Goal: Task Accomplishment & Management: Manage account settings

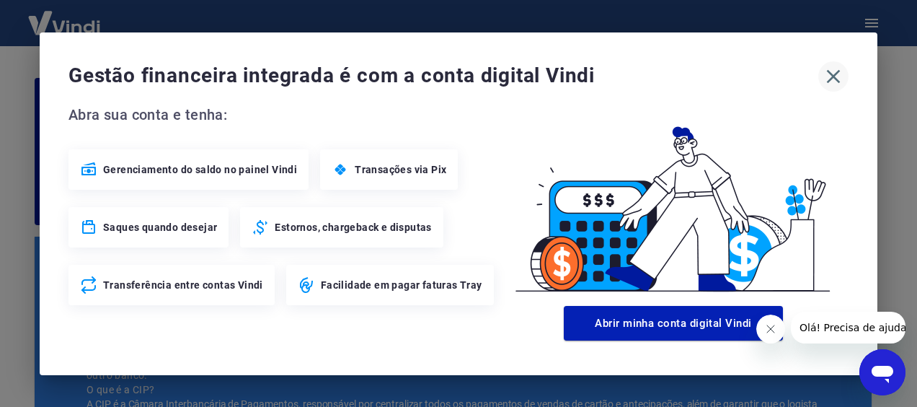
click at [834, 76] on icon "button" at bounding box center [834, 76] width 14 height 14
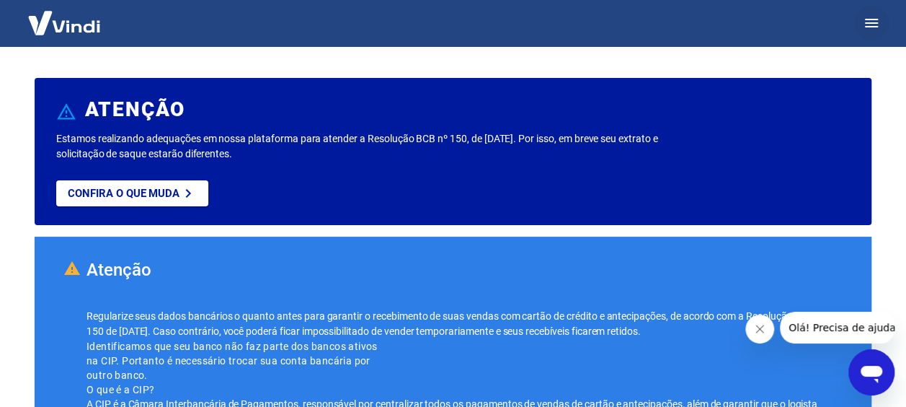
click at [861, 22] on button "button" at bounding box center [871, 23] width 35 height 35
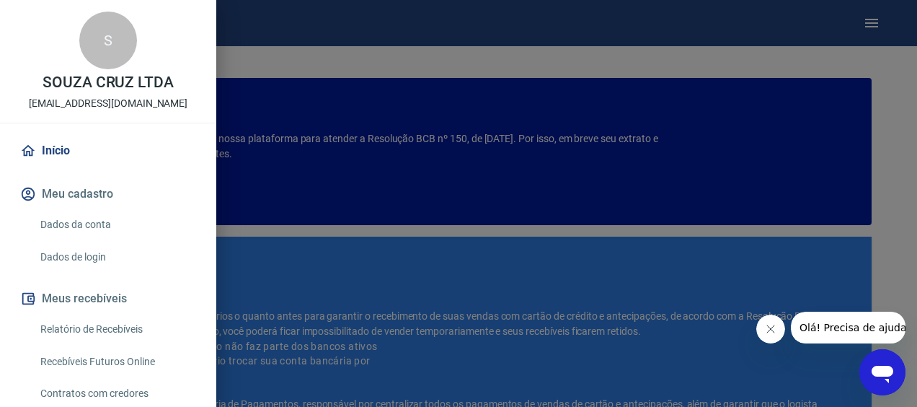
click at [117, 330] on link "Relatório de Recebíveis" at bounding box center [117, 329] width 164 height 30
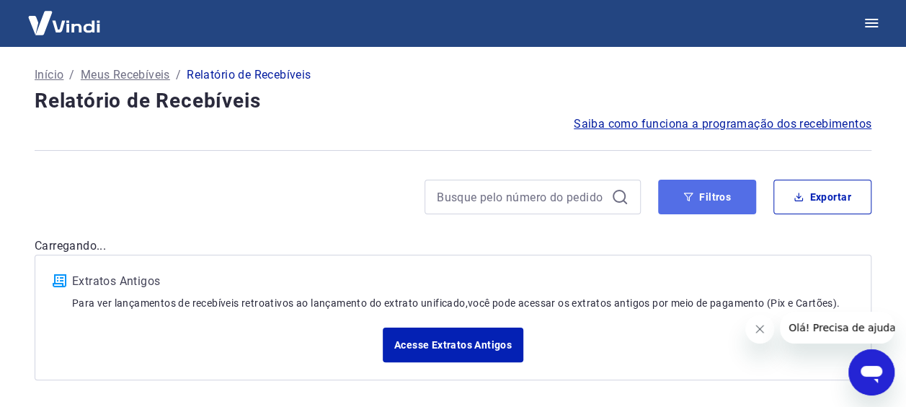
click at [706, 210] on button "Filtros" at bounding box center [707, 196] width 98 height 35
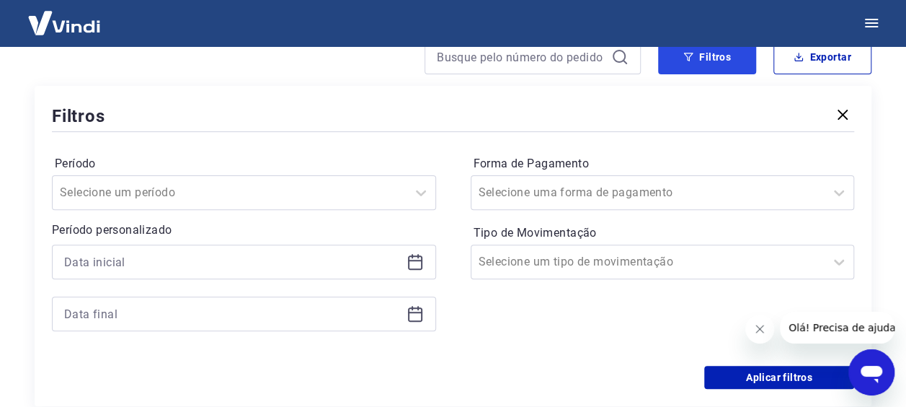
scroll to position [200, 0]
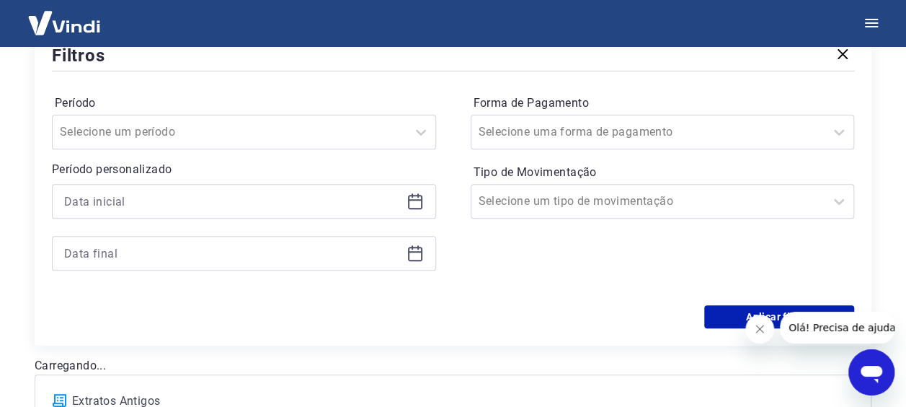
click at [415, 210] on div at bounding box center [244, 201] width 384 height 35
click at [416, 205] on icon at bounding box center [415, 200] width 17 height 17
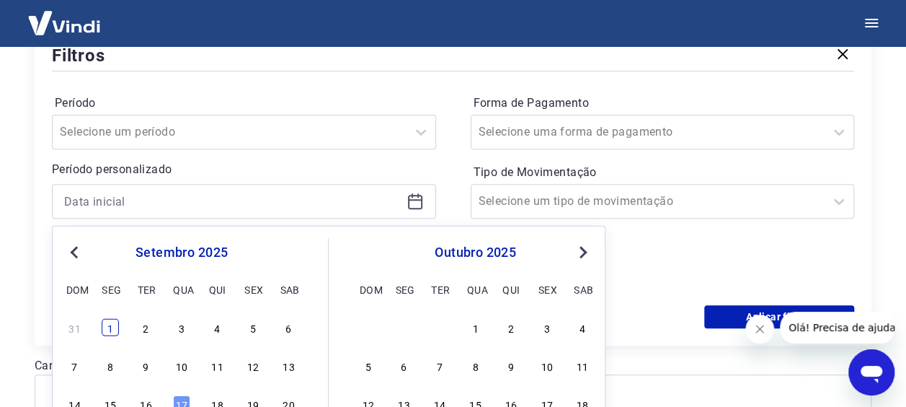
click at [107, 319] on div "1" at bounding box center [110, 327] width 17 height 17
type input "[DATE]"
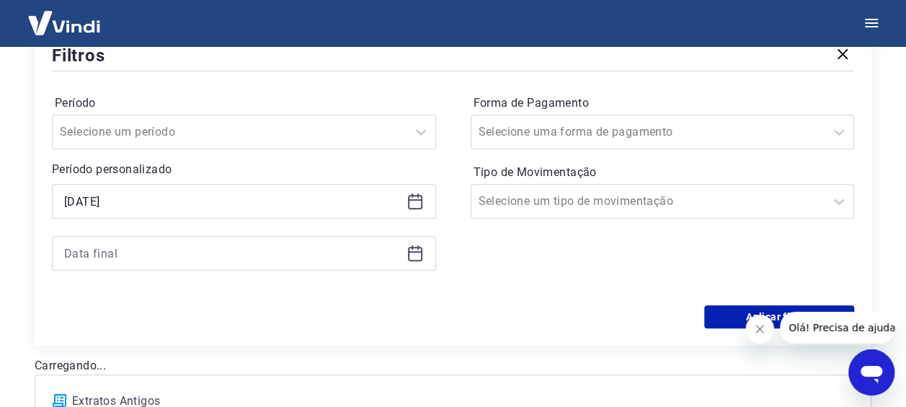
click at [407, 254] on icon at bounding box center [415, 252] width 17 height 17
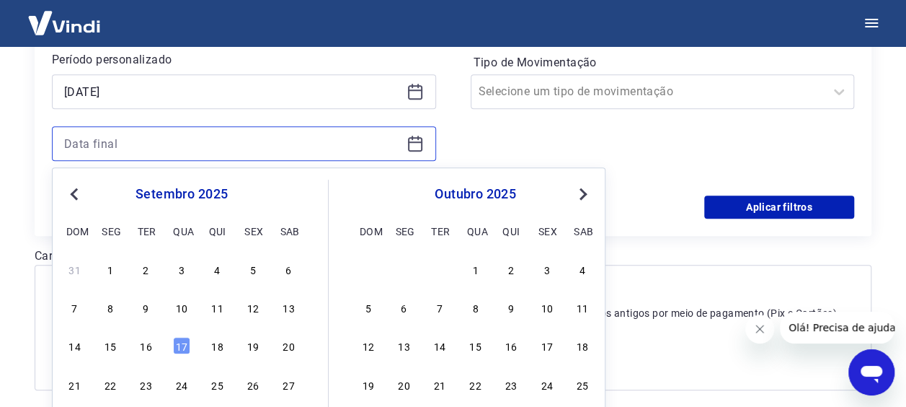
scroll to position [335, 0]
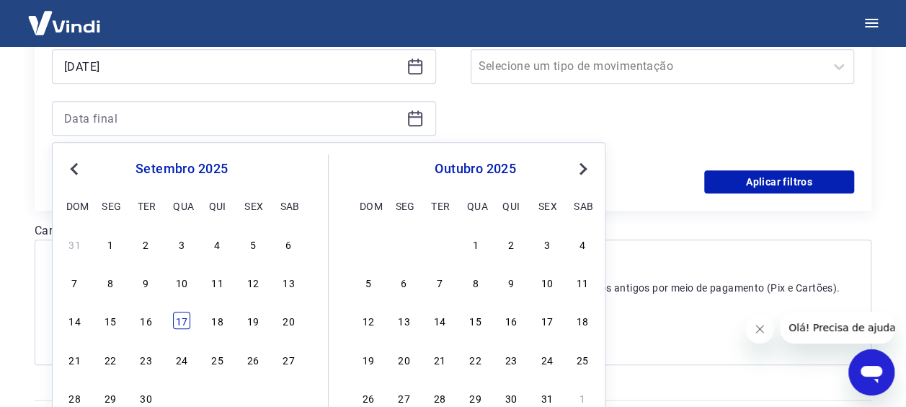
click at [183, 317] on div "17" at bounding box center [181, 319] width 17 height 17
type input "[DATE]"
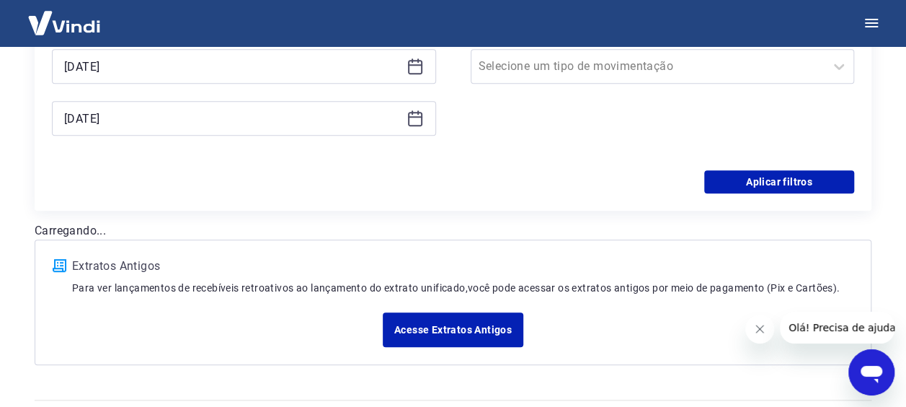
click at [533, 143] on div "Forma de Pagamento Selecione uma forma de pagamento Tipo de Movimentação Seleci…" at bounding box center [663, 55] width 384 height 196
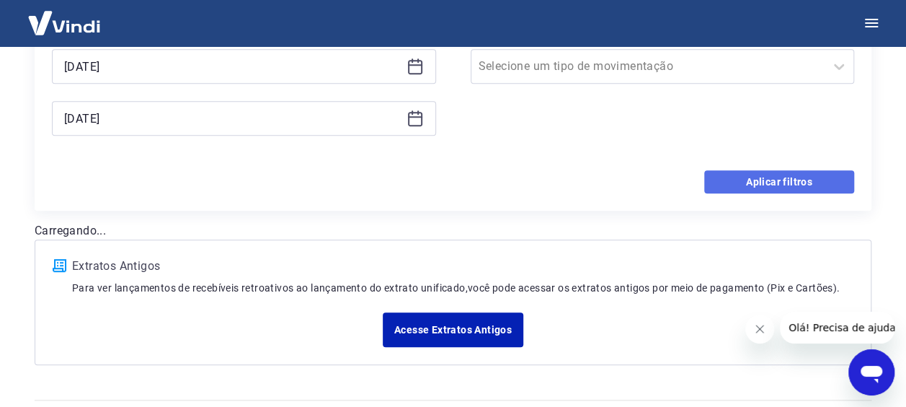
click at [832, 170] on button "Aplicar filtros" at bounding box center [779, 181] width 150 height 23
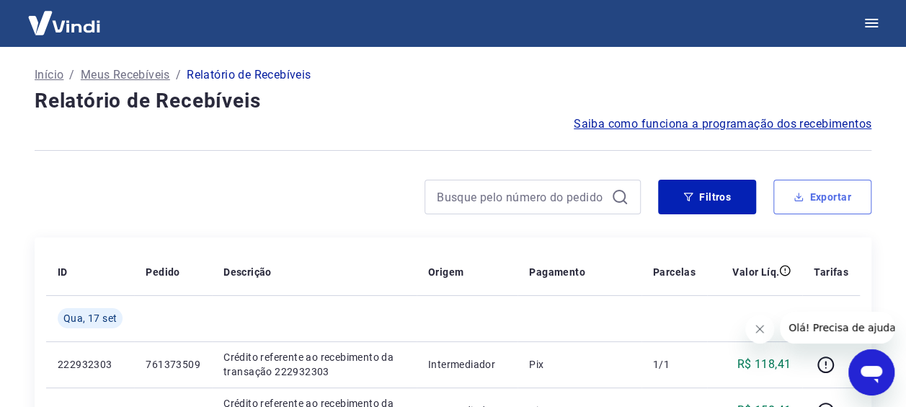
click at [825, 187] on button "Exportar" at bounding box center [823, 196] width 98 height 35
type input "[DATE]"
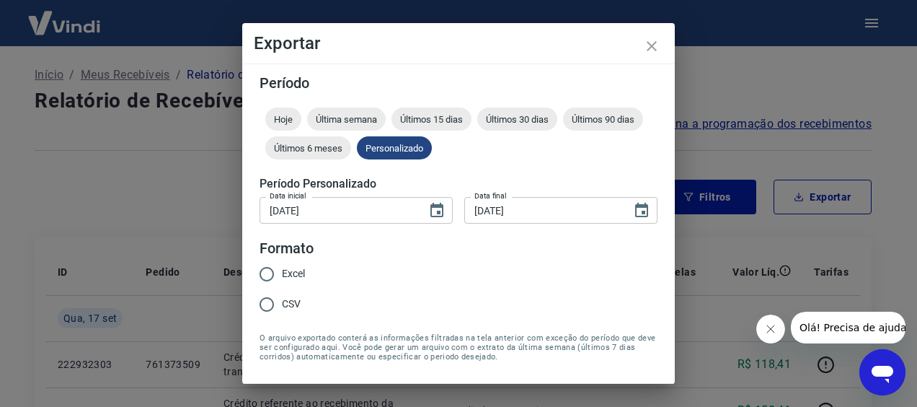
click at [275, 272] on input "Excel" at bounding box center [267, 274] width 30 height 30
radio input "true"
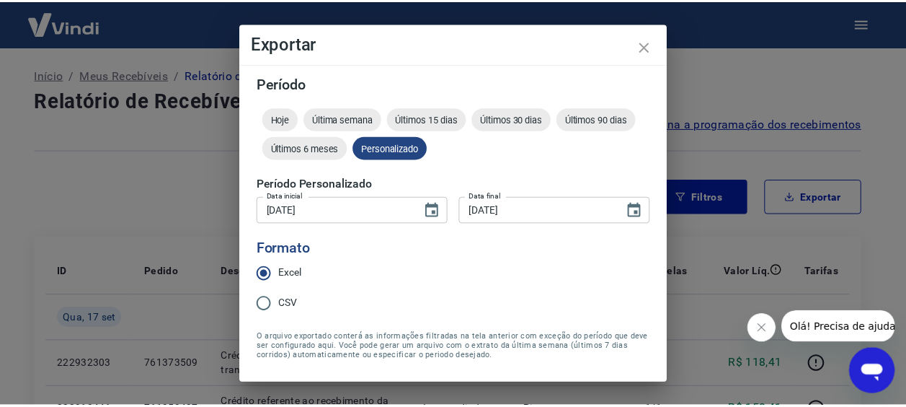
scroll to position [43, 0]
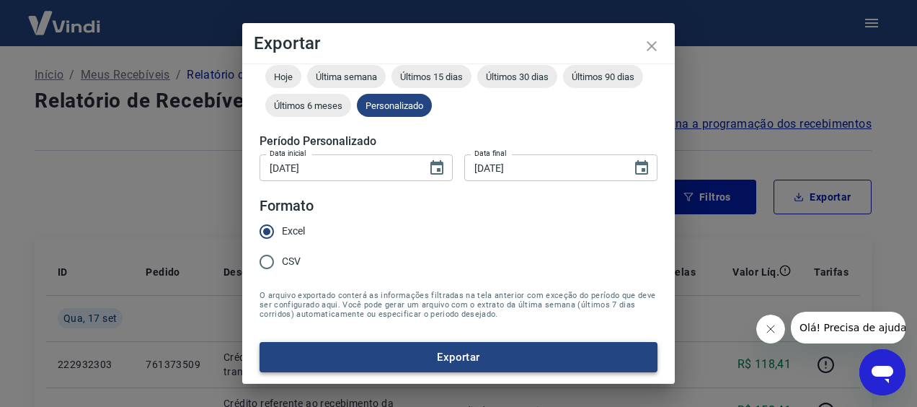
click at [579, 353] on button "Exportar" at bounding box center [459, 357] width 398 height 30
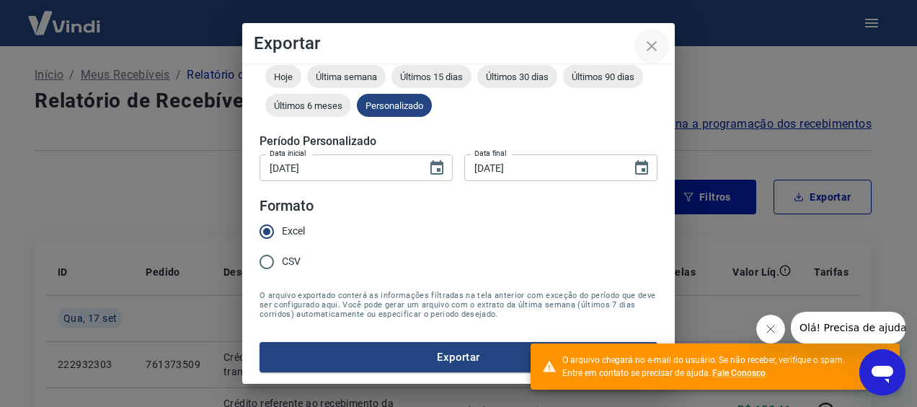
click at [650, 43] on icon "close" at bounding box center [652, 46] width 10 height 10
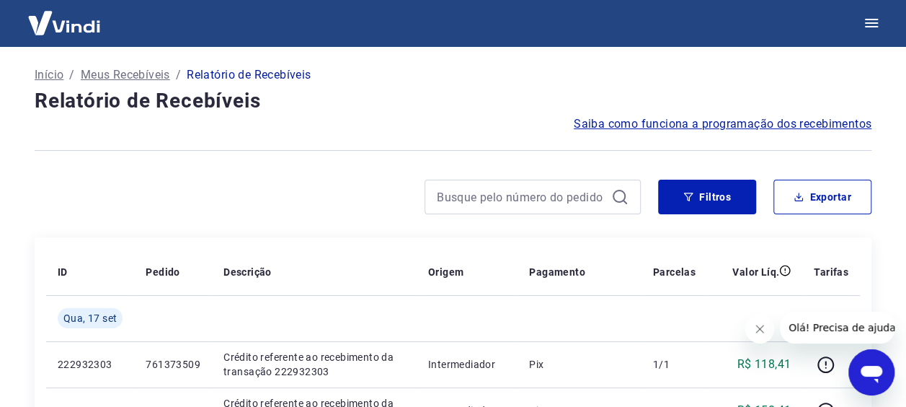
click at [346, 195] on div at bounding box center [338, 196] width 606 height 35
